Goal: Transaction & Acquisition: Purchase product/service

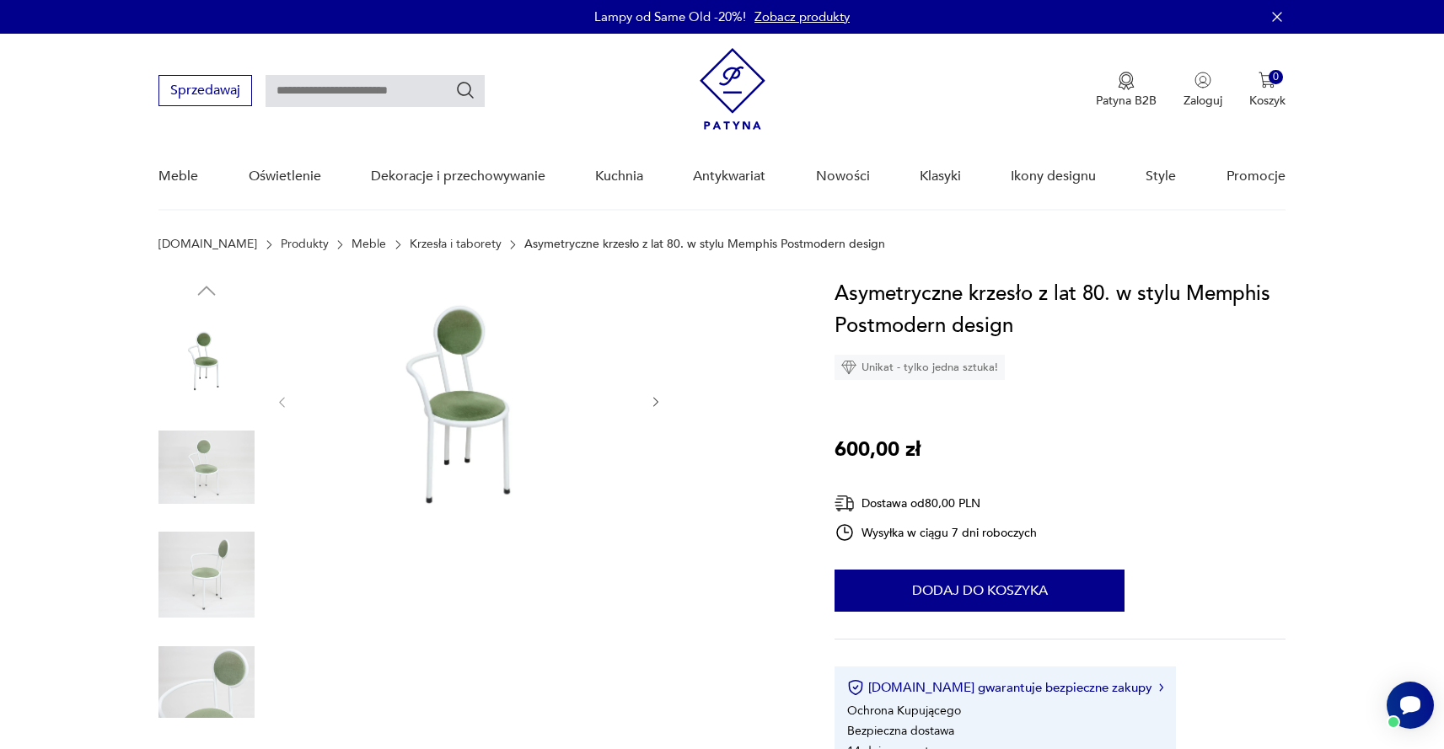
click at [452, 439] on img at bounding box center [468, 400] width 325 height 245
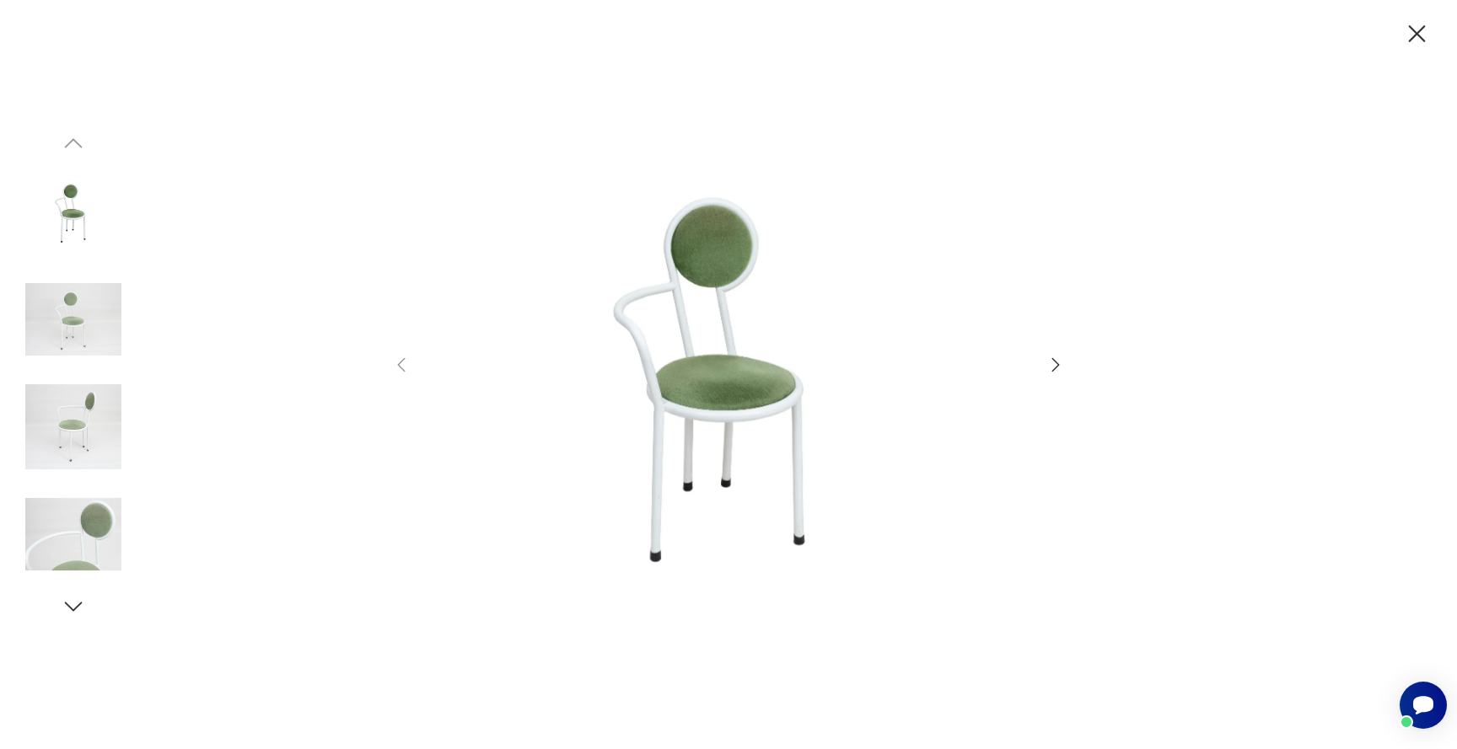
click at [1061, 363] on icon "button" at bounding box center [1055, 365] width 20 height 20
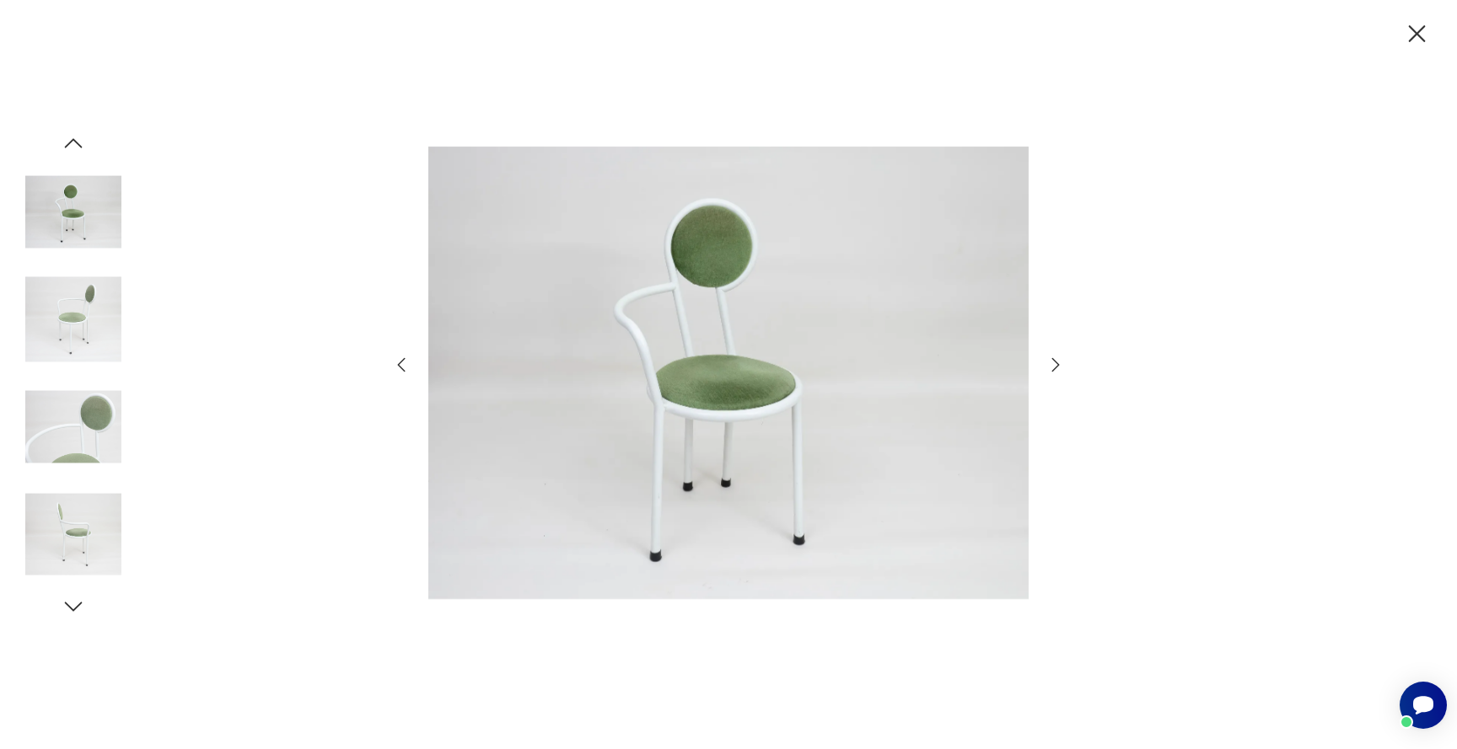
click at [1061, 363] on icon "button" at bounding box center [1055, 365] width 20 height 20
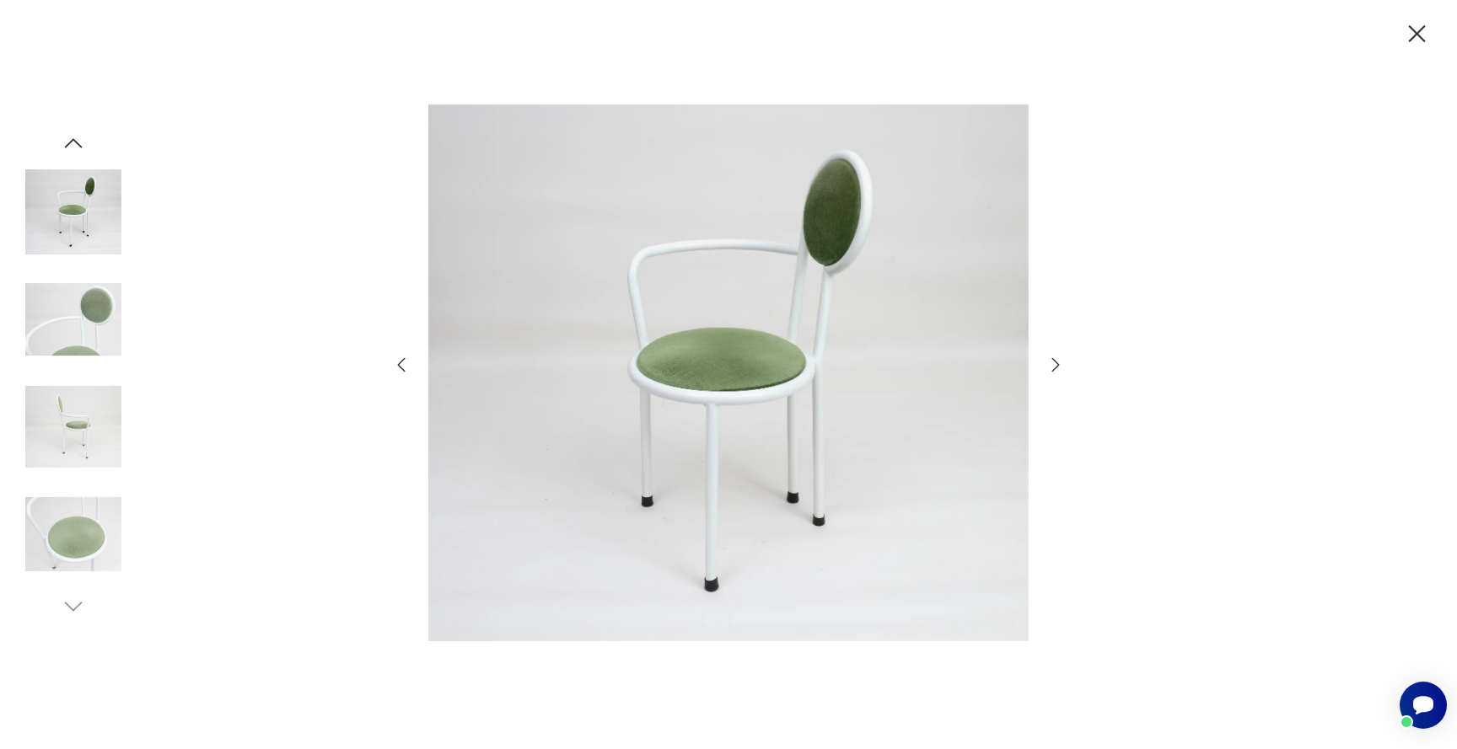
click at [1061, 363] on icon "button" at bounding box center [1055, 365] width 20 height 20
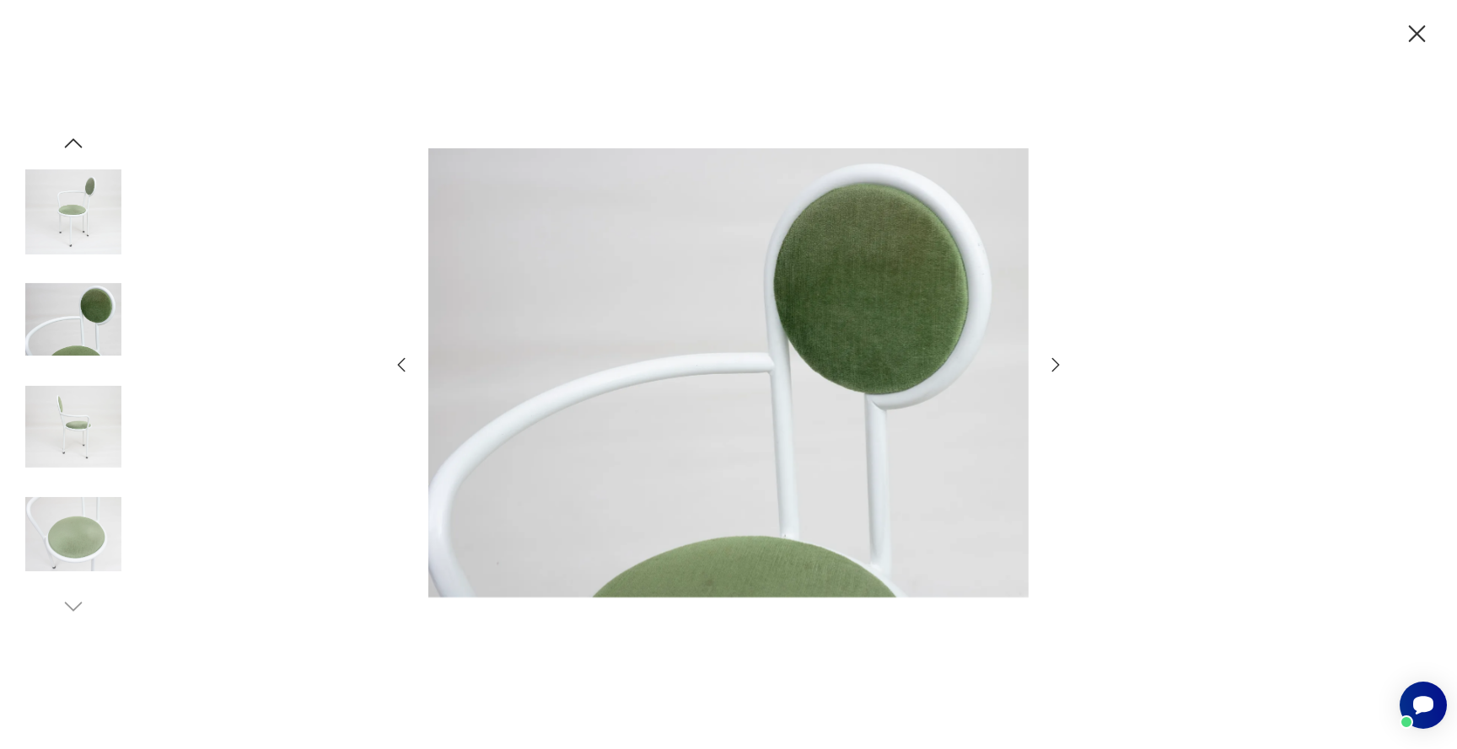
click at [1061, 363] on icon "button" at bounding box center [1055, 365] width 20 height 20
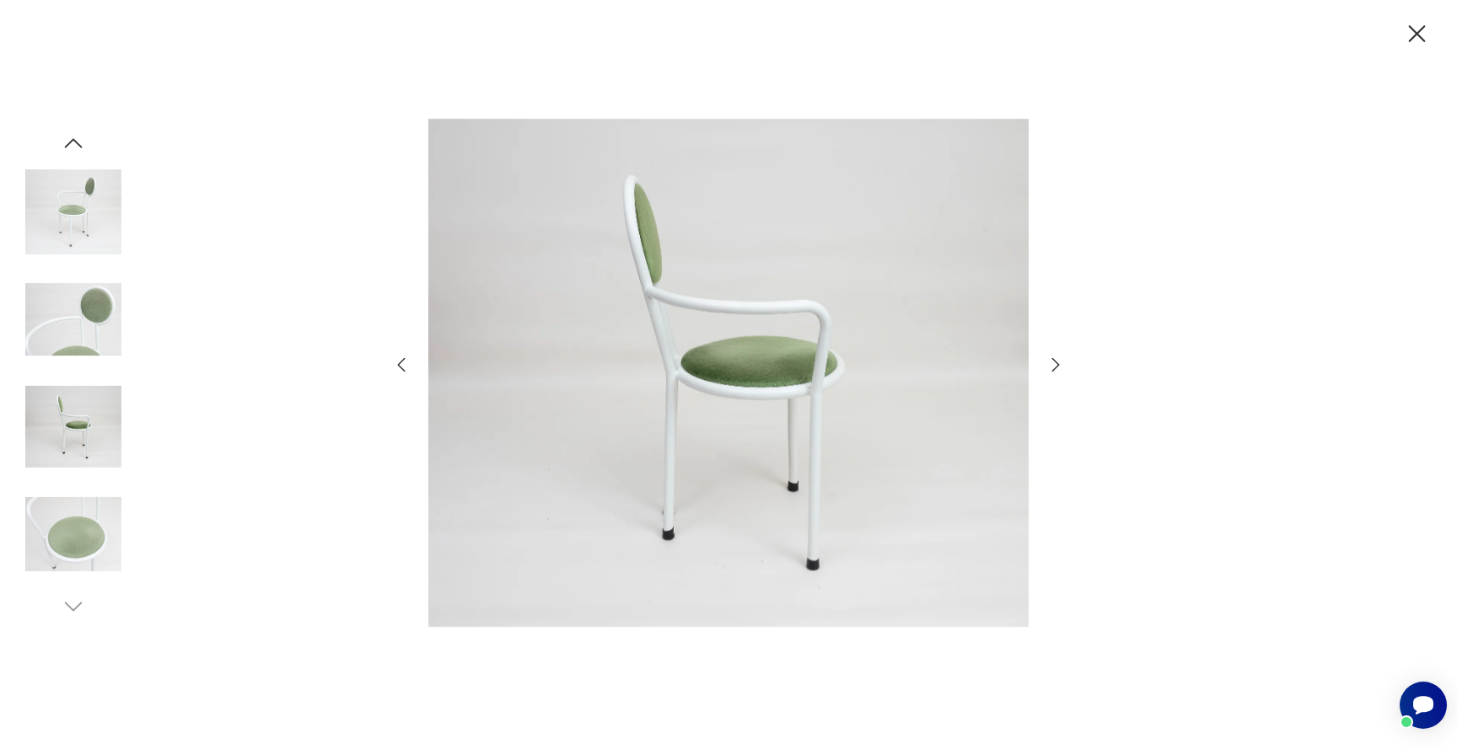
click at [1061, 363] on icon "button" at bounding box center [1055, 365] width 20 height 20
